Goal: Information Seeking & Learning: Learn about a topic

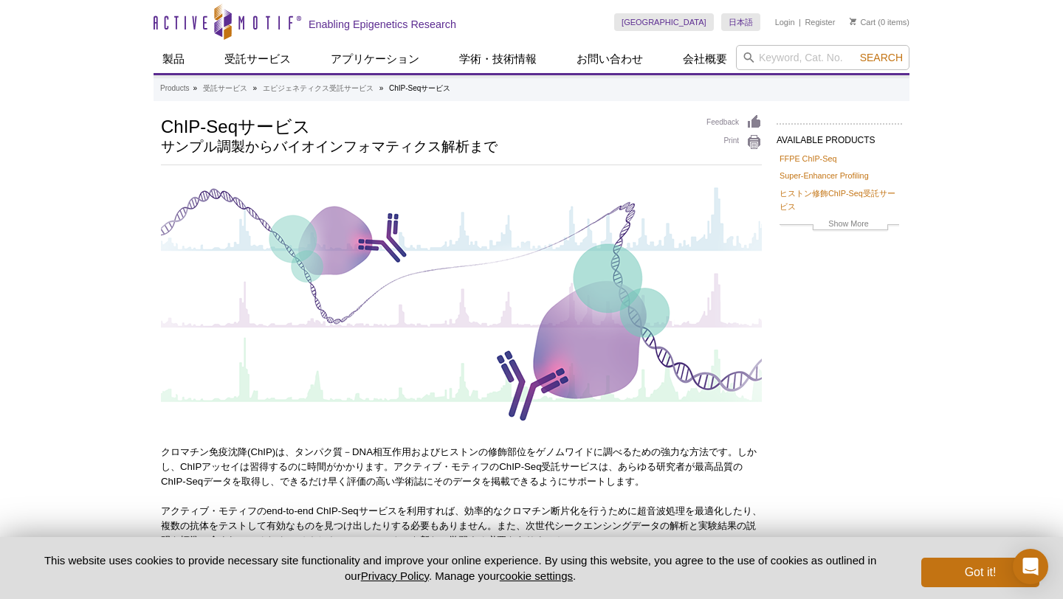
scroll to position [416, 0]
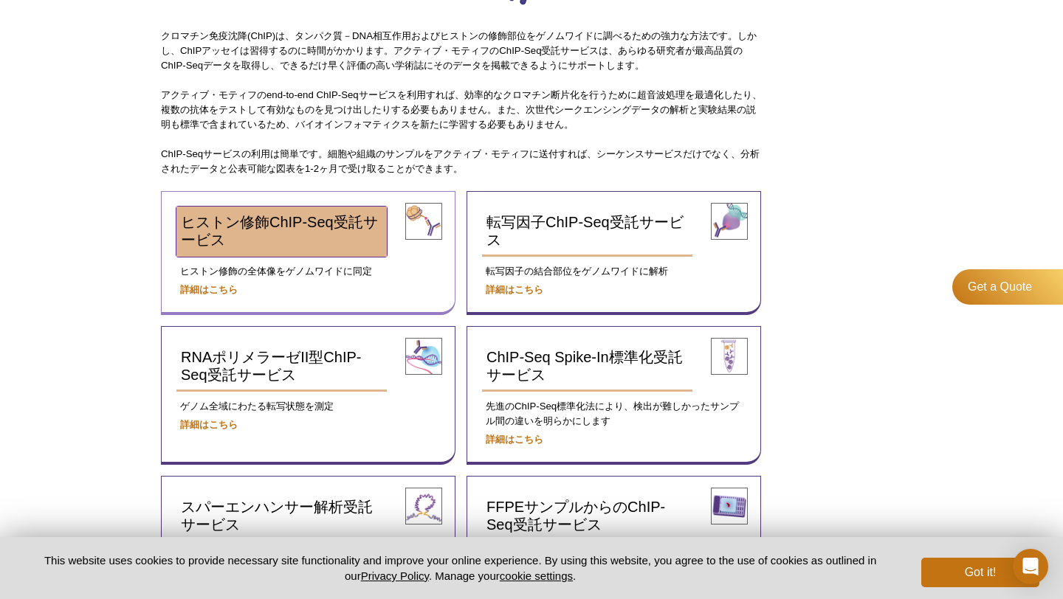
click at [317, 238] on link "ヒストン修飾ChIP-Seq受託サービス" at bounding box center [281, 232] width 210 height 50
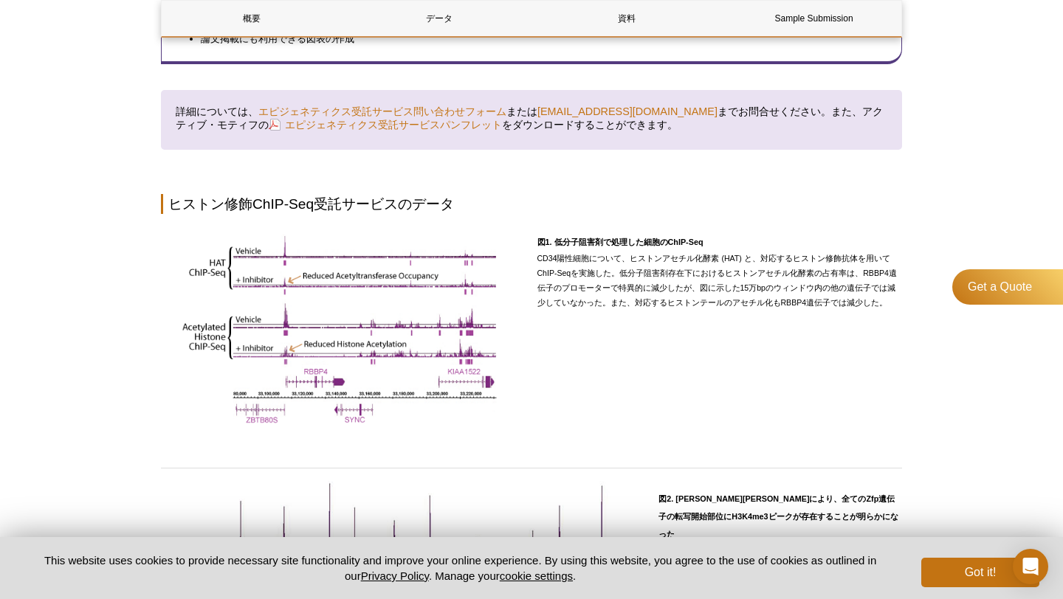
scroll to position [796, 0]
